Goal: Task Accomplishment & Management: Use online tool/utility

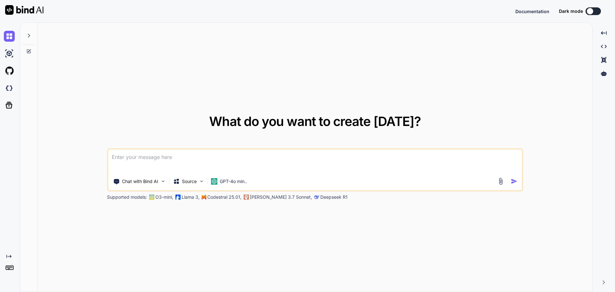
type textarea "x"
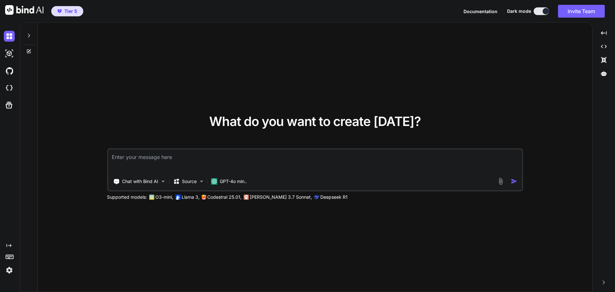
click at [251, 110] on div "What do you want to create today? Chat with Bind AI Source GPT-4o min.. Support…" at bounding box center [315, 158] width 555 height 270
click at [213, 67] on div "What do you want to create today? Chat with Bind AI Source GPT-4o min.. Support…" at bounding box center [315, 158] width 555 height 270
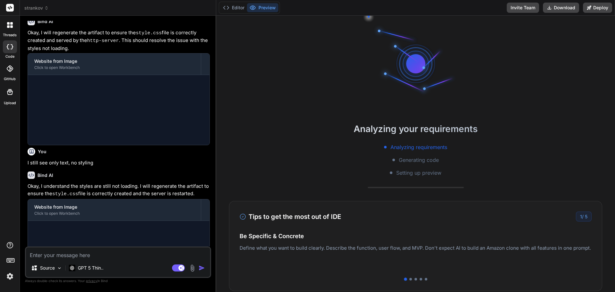
scroll to position [273, 0]
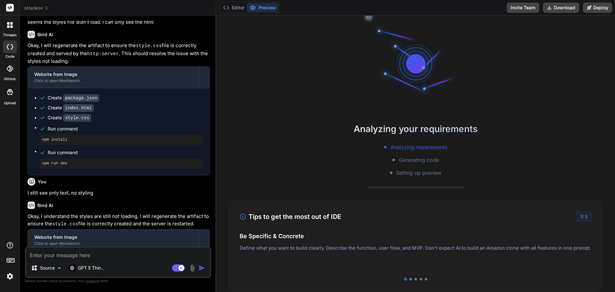
click at [33, 10] on span "strankov" at bounding box center [36, 8] width 24 height 6
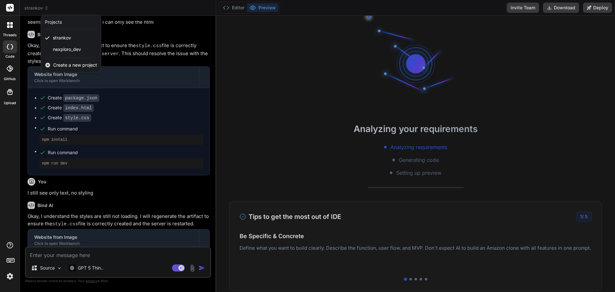
scroll to position [30, 0]
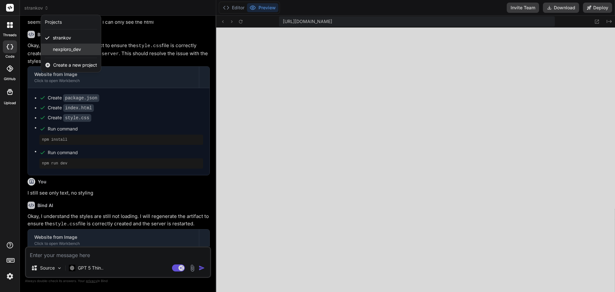
type textarea "x"
click at [139, 54] on div at bounding box center [307, 146] width 615 height 292
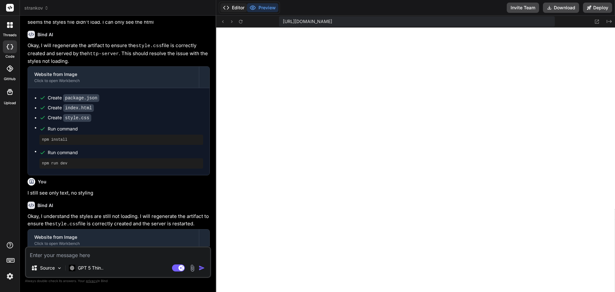
click at [230, 7] on button "Editor" at bounding box center [233, 7] width 27 height 9
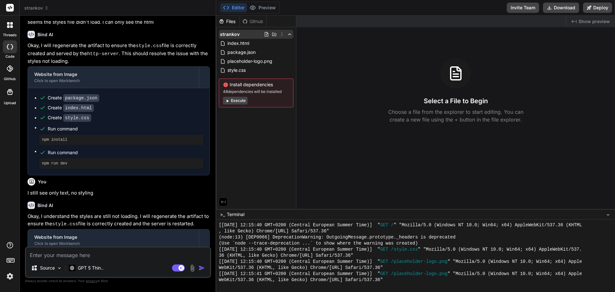
click at [282, 35] on icon at bounding box center [281, 34] width 5 height 5
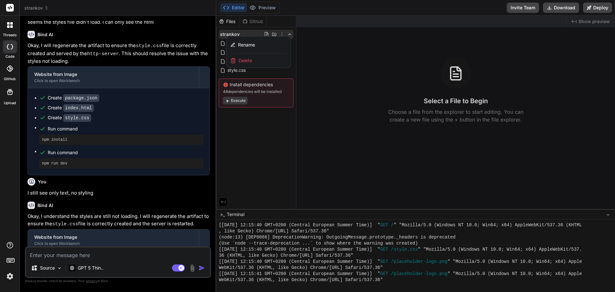
click at [247, 61] on span "Delete" at bounding box center [245, 60] width 13 height 6
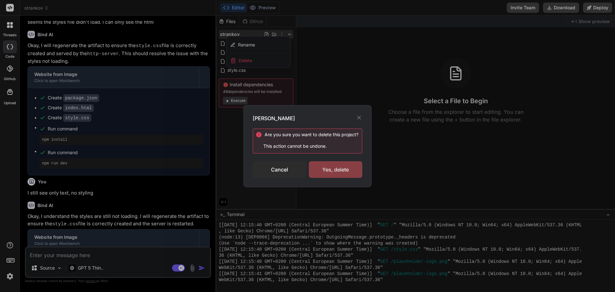
click at [343, 168] on div "Yes, delete" at bounding box center [336, 169] width 54 height 17
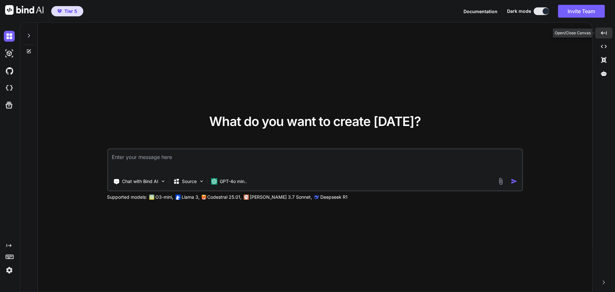
click at [604, 35] on icon "Created with Pixso." at bounding box center [604, 33] width 6 height 6
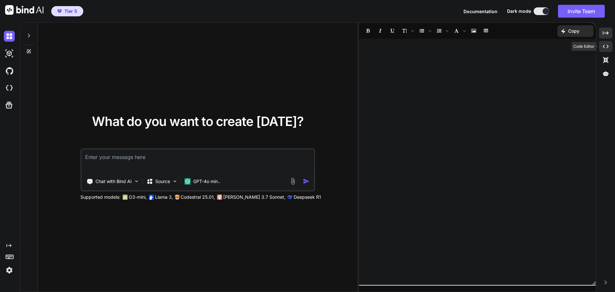
click at [605, 46] on icon "Created with Pixso." at bounding box center [606, 47] width 6 height 6
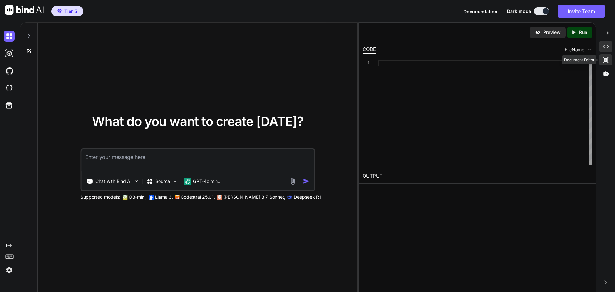
click at [606, 35] on icon at bounding box center [606, 33] width 6 height 4
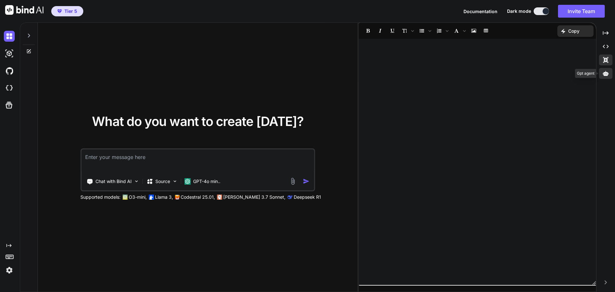
click at [604, 78] on div at bounding box center [605, 73] width 13 height 11
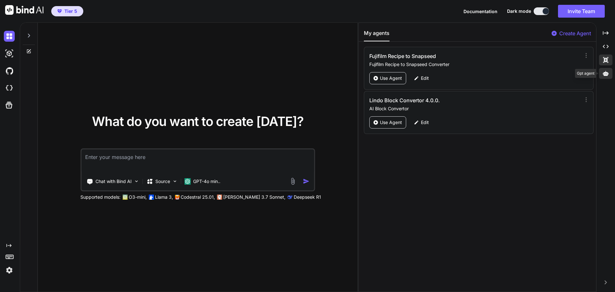
drag, startPoint x: 604, startPoint y: 75, endPoint x: 595, endPoint y: 60, distance: 17.8
click at [604, 75] on icon at bounding box center [606, 73] width 6 height 5
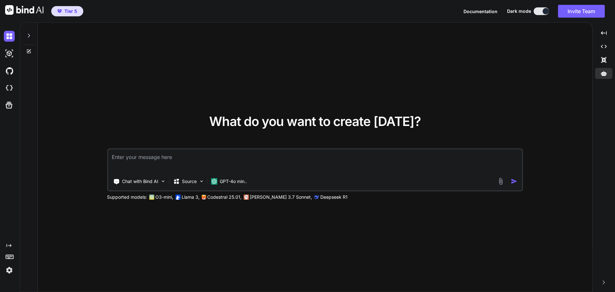
drag, startPoint x: 547, startPoint y: 10, endPoint x: 540, endPoint y: 12, distance: 7.5
click at [547, 10] on div at bounding box center [546, 11] width 6 height 6
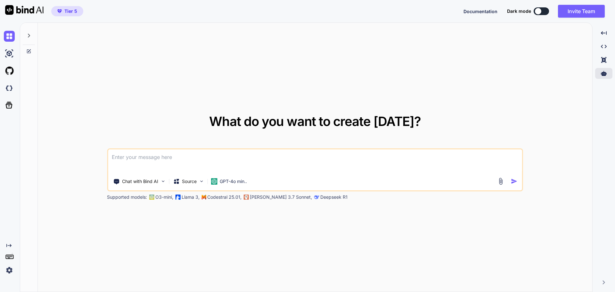
click at [539, 12] on div at bounding box center [538, 11] width 6 height 6
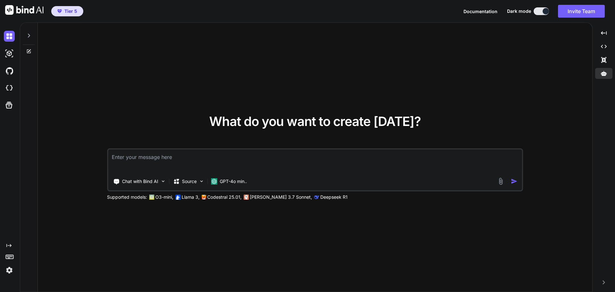
click at [8, 270] on img at bounding box center [9, 270] width 11 height 11
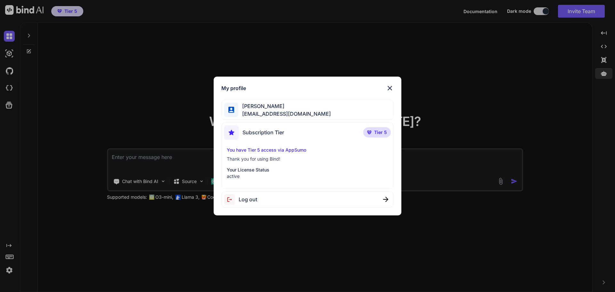
click at [177, 127] on div "My profile Vojta Šplinar info@nexploro.com Subscription Tier Tier 5 You have Ti…" at bounding box center [307, 146] width 615 height 292
